Goal: Information Seeking & Learning: Learn about a topic

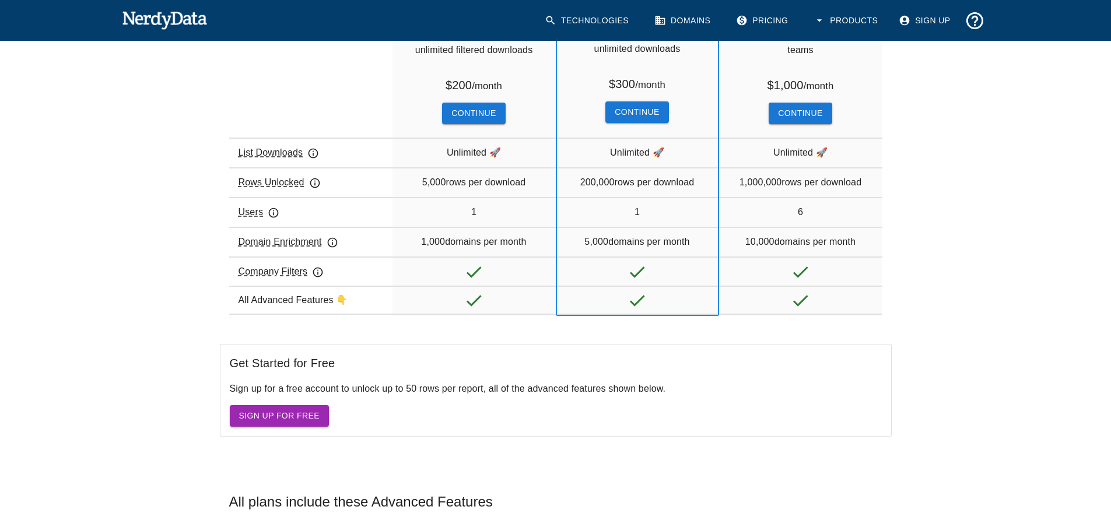
scroll to position [467, 0]
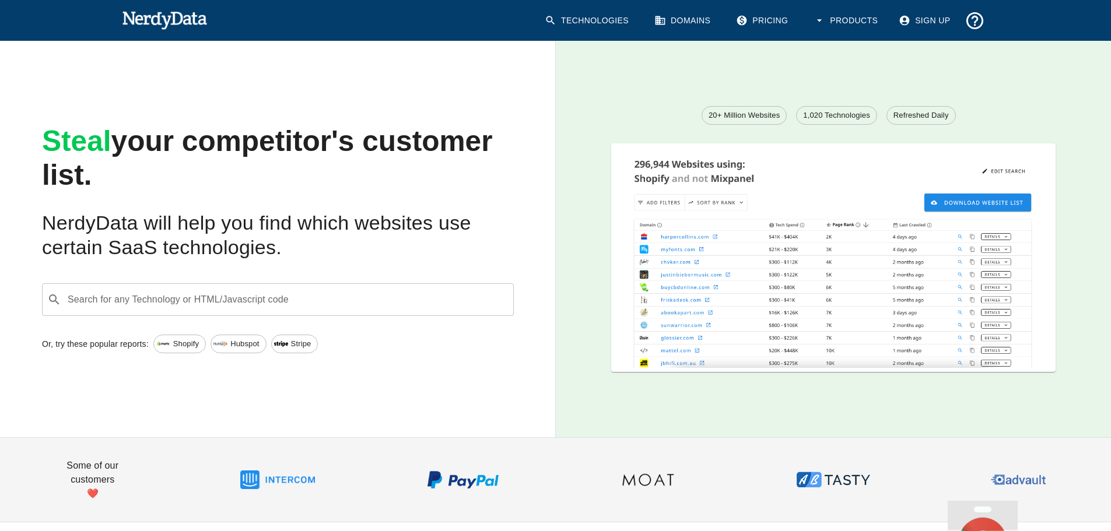
click at [936, 118] on span "Refreshed Daily" at bounding box center [921, 116] width 68 height 12
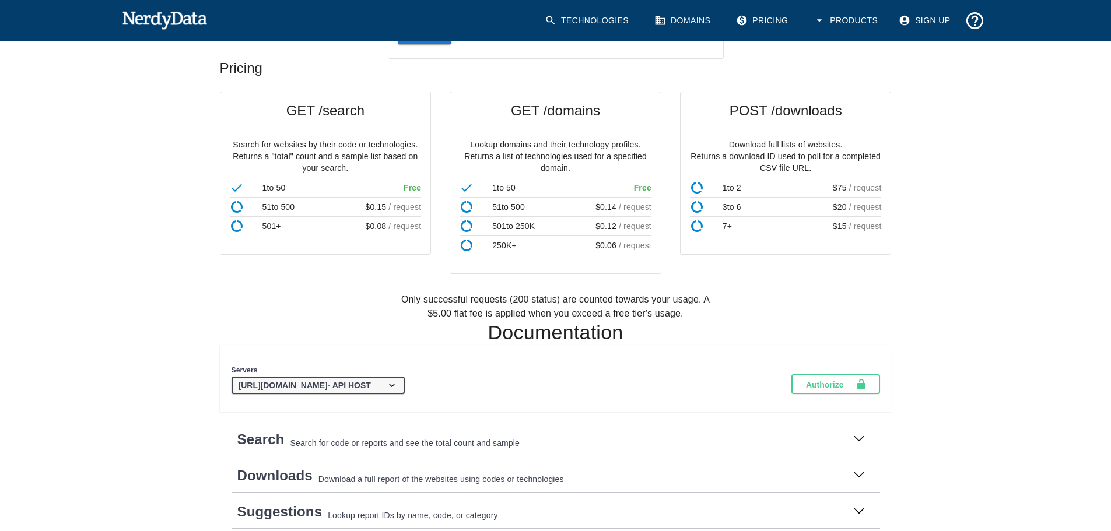
scroll to position [293, 0]
